Goal: Communication & Community: Answer question/provide support

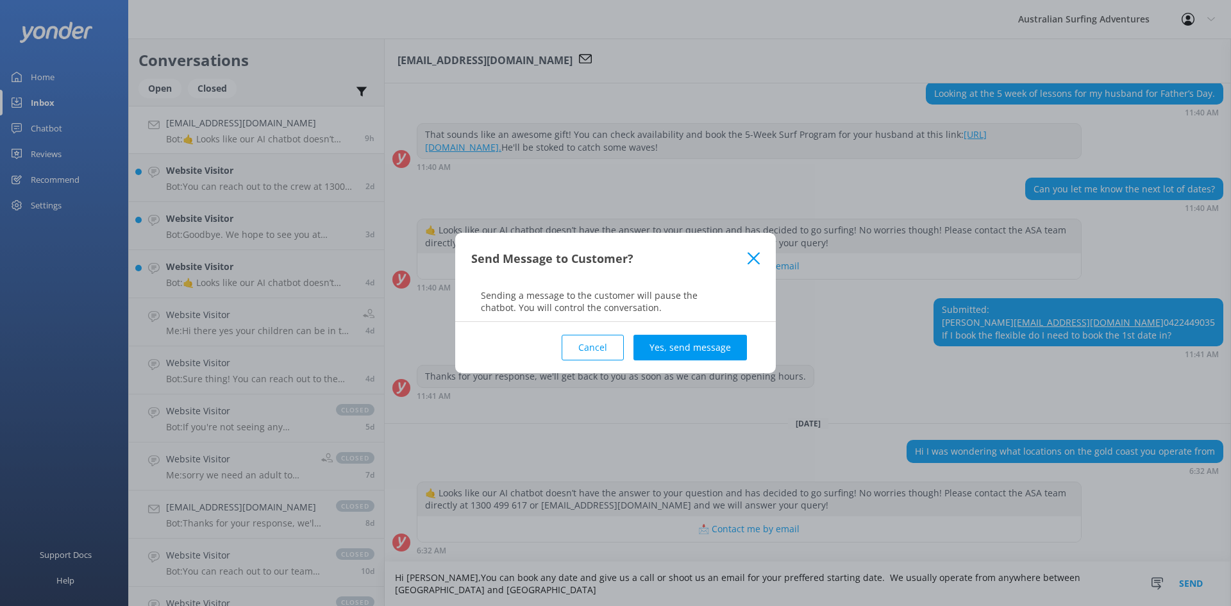
scroll to position [225, 0]
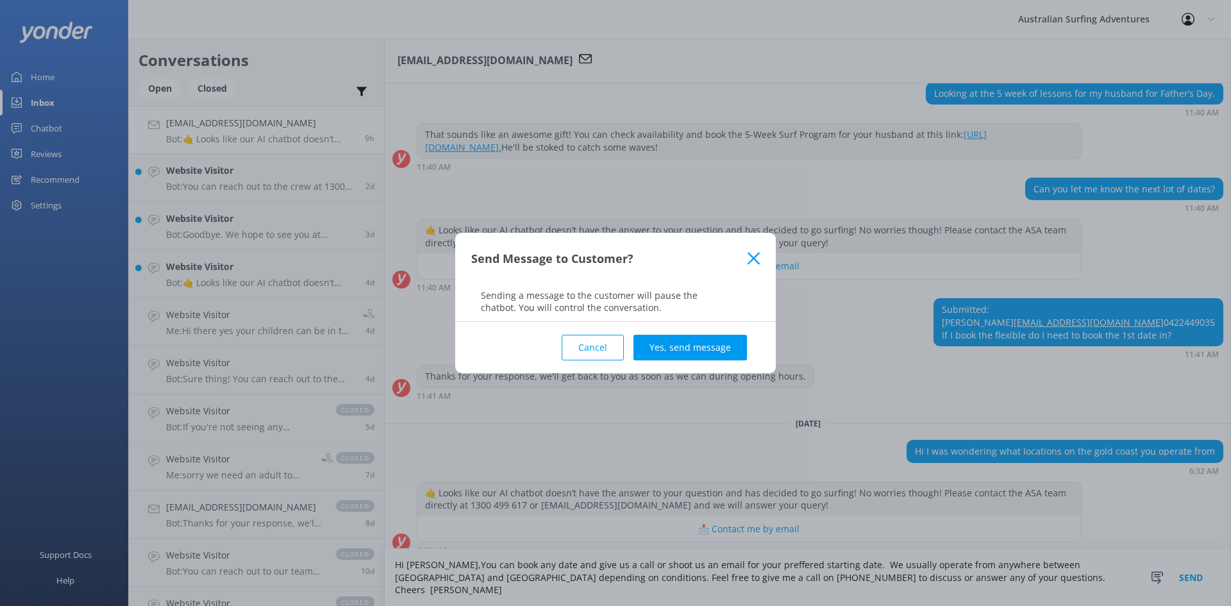
type textarea "Hi [PERSON_NAME],You can book any date and give us a call or shoot us an email …"
click at [1191, 581] on div "Send Message to Customer? Sending a message to the customer will pause the chat…" at bounding box center [615, 303] width 1231 height 606
click at [669, 347] on button "Yes, send message" at bounding box center [689, 348] width 113 height 26
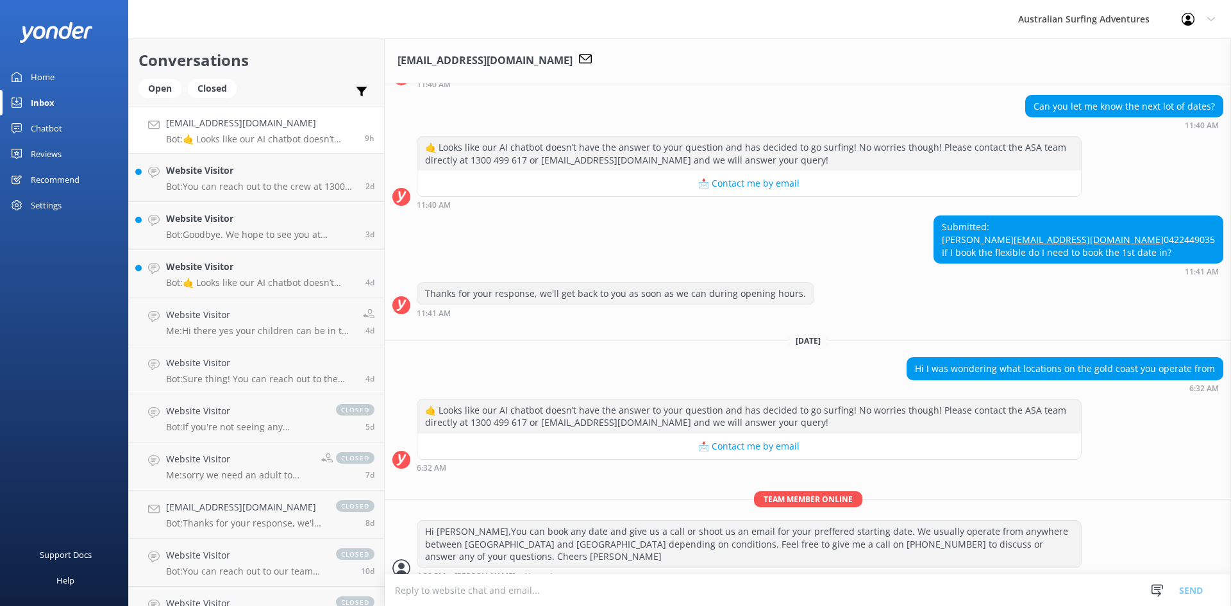
scroll to position [308, 0]
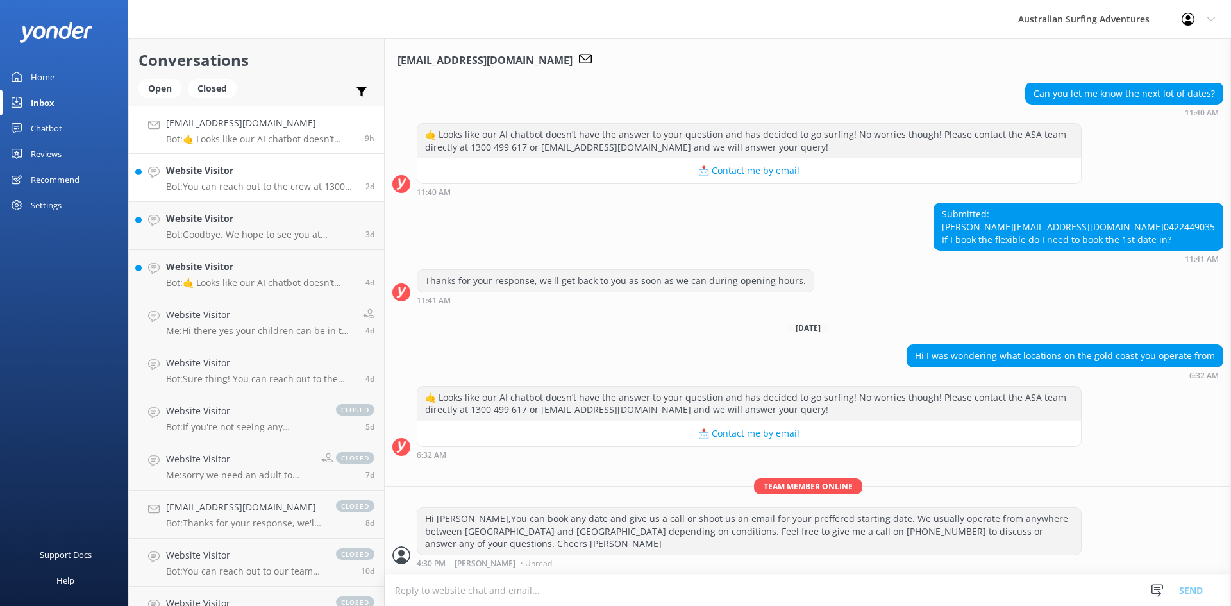
click at [284, 188] on p "Bot: You can reach out to the crew at 1300 499 617 or drop them an email at [EM…" at bounding box center [261, 187] width 190 height 12
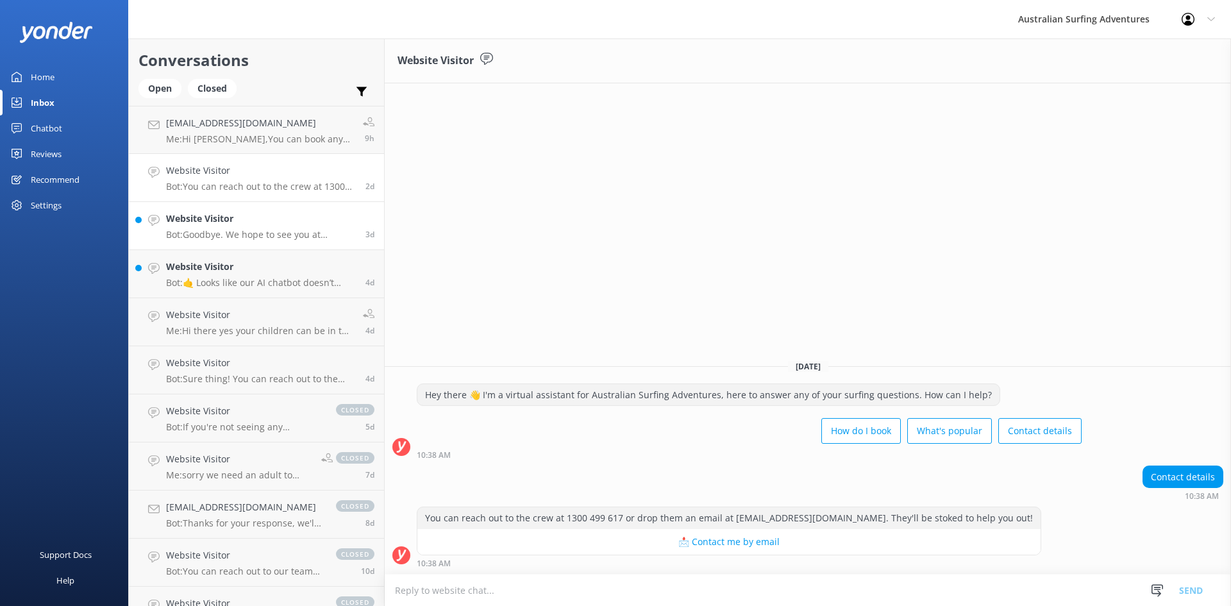
click at [240, 231] on p "Bot: Goodbye. We hope to see you at Australian Surfing Adventures soon!" at bounding box center [261, 235] width 190 height 12
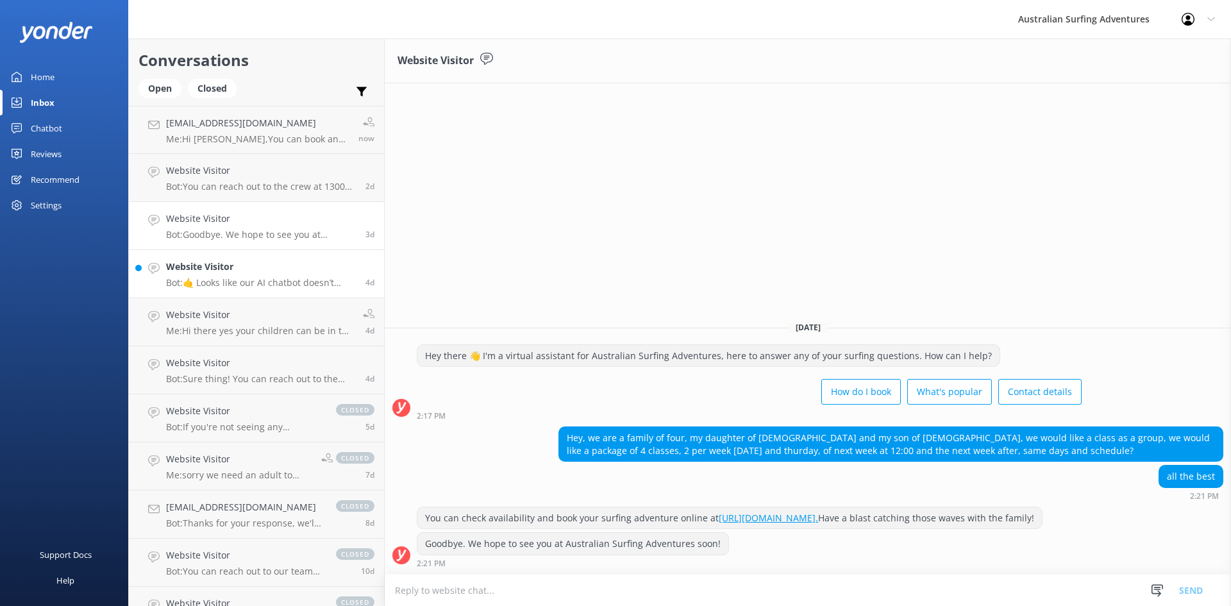
click at [259, 276] on div "Website Visitor Bot: 🤙 Looks like our AI chatbot doesn’t have the answer to you…" at bounding box center [261, 274] width 190 height 28
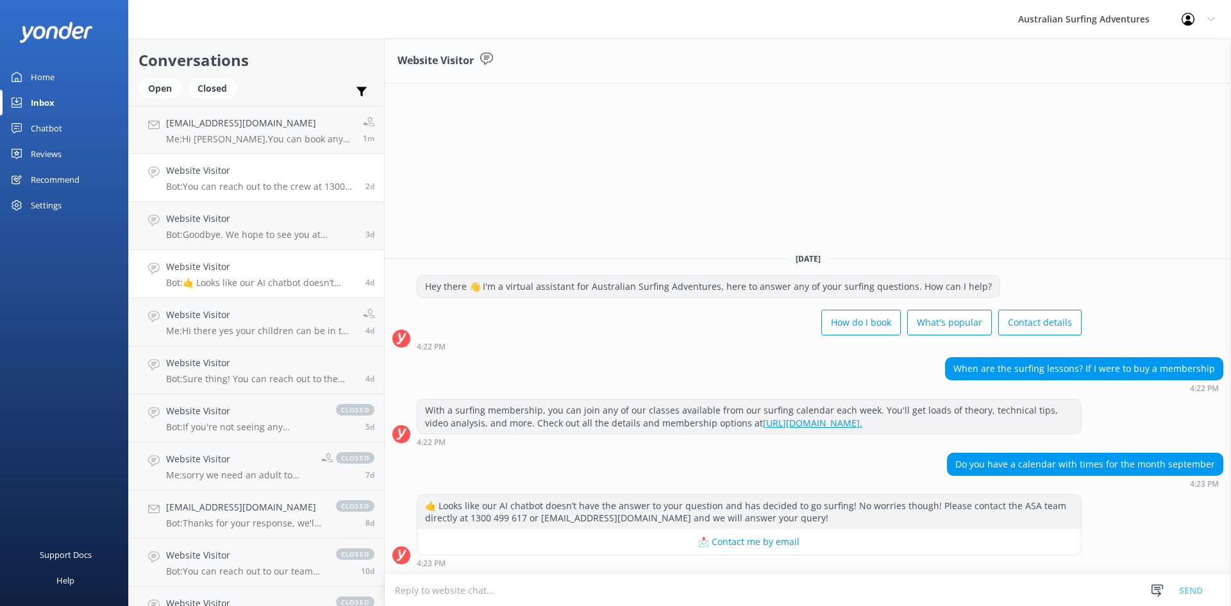
click at [276, 189] on p "Bot: You can reach out to the crew at 1300 499 617 or drop them an email at [EM…" at bounding box center [261, 187] width 190 height 12
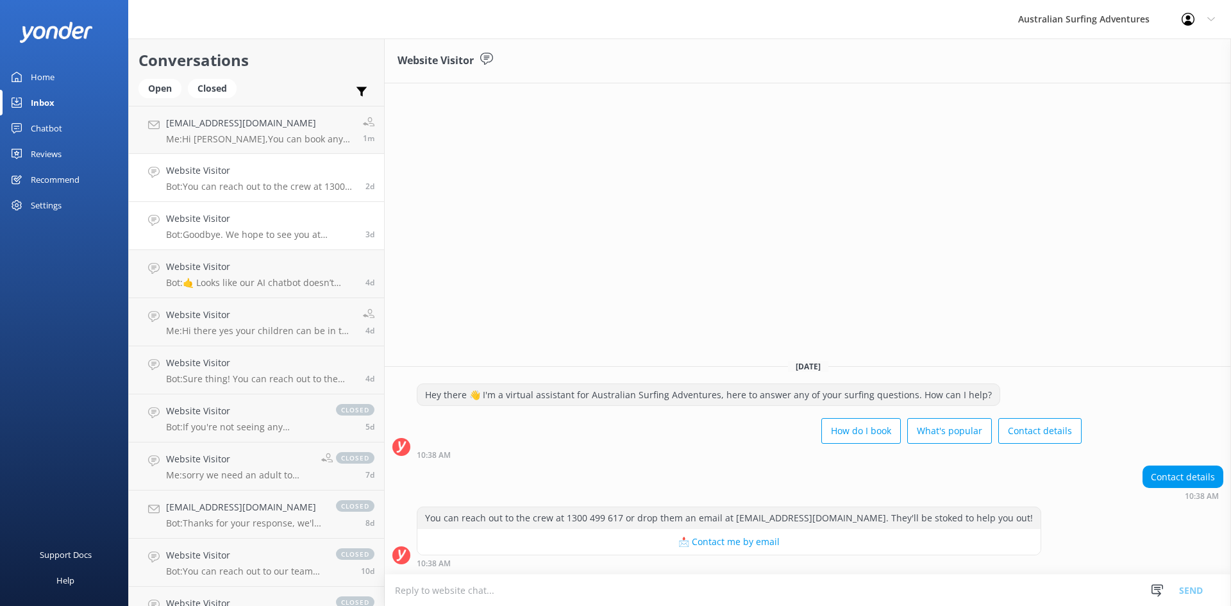
click at [257, 237] on p "Bot: Goodbye. We hope to see you at Australian Surfing Adventures soon!" at bounding box center [261, 235] width 190 height 12
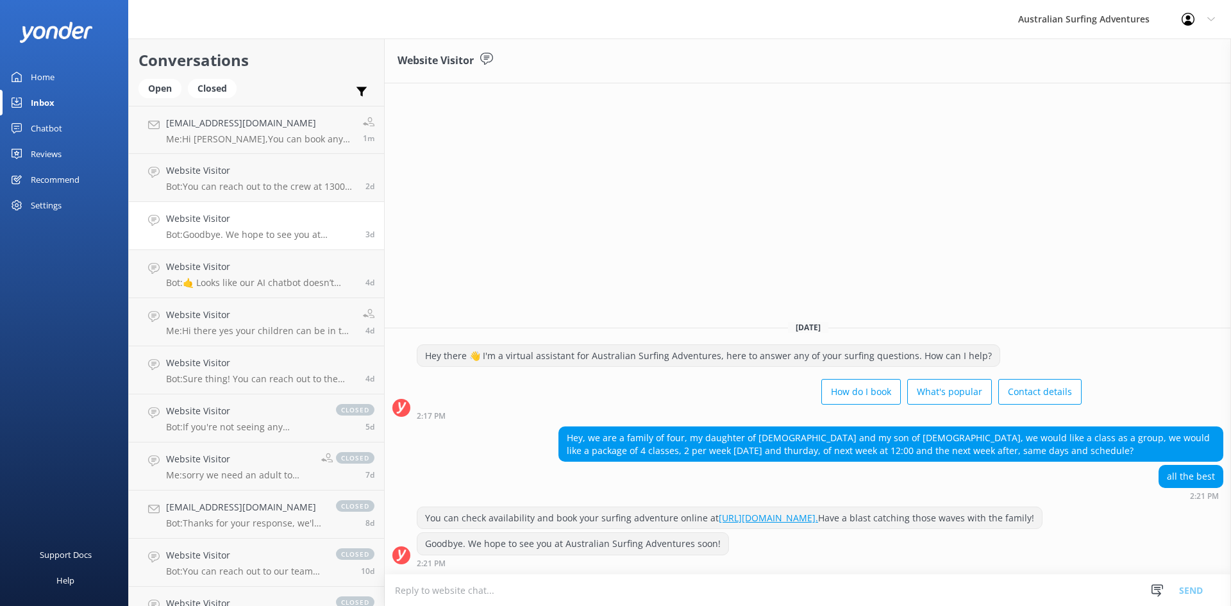
click at [468, 590] on textarea at bounding box center [808, 589] width 846 height 31
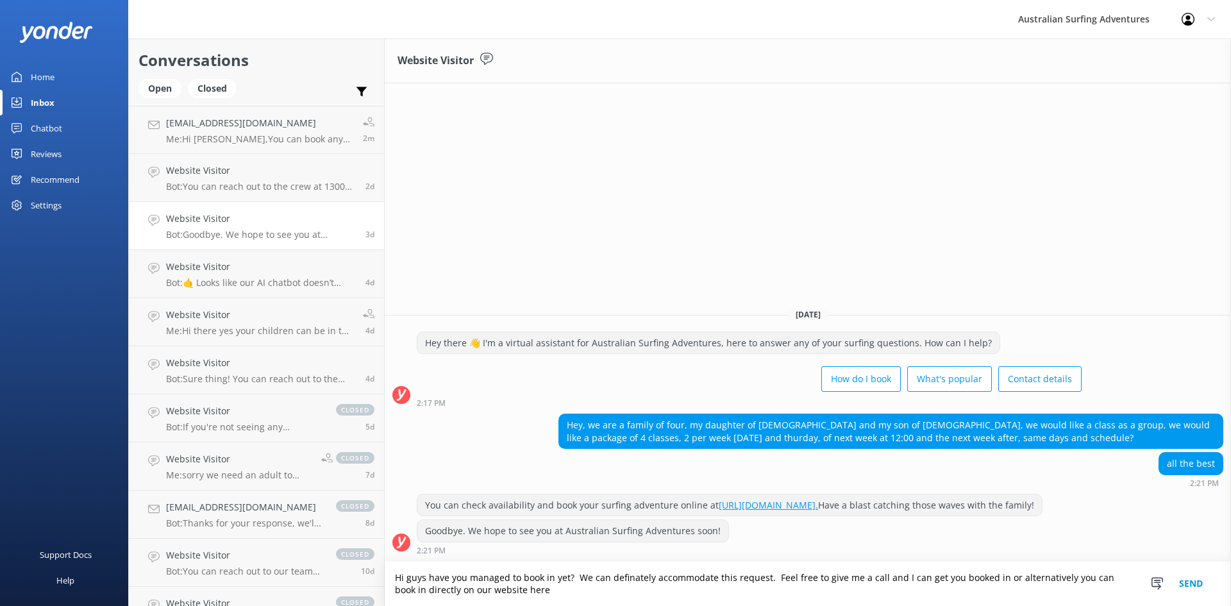
click at [551, 595] on textarea "Hi guys have you managed to book in yet? We can definately accommodate this req…" at bounding box center [808, 584] width 846 height 44
paste textarea "[URL][DOMAIN_NAME]"
type textarea "Hi guys have you managed to book in yet? We can definately accommodate this req…"
click at [1192, 584] on button "Send" at bounding box center [1191, 584] width 48 height 44
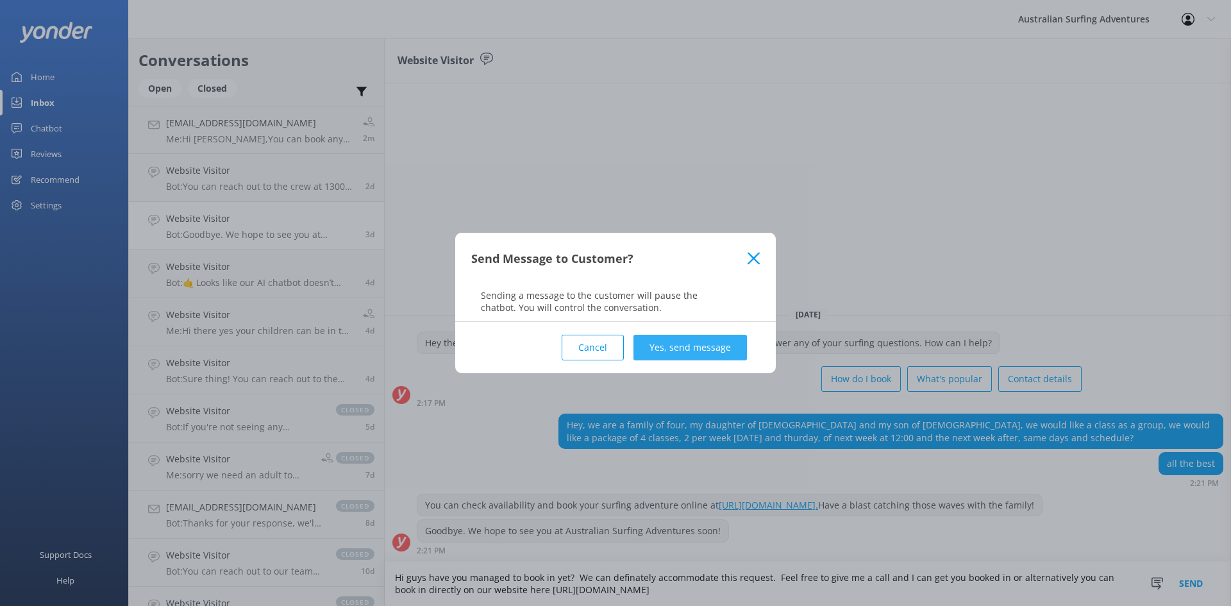
click at [716, 350] on button "Yes, send message" at bounding box center [689, 348] width 113 height 26
